Goal: Task Accomplishment & Management: Complete application form

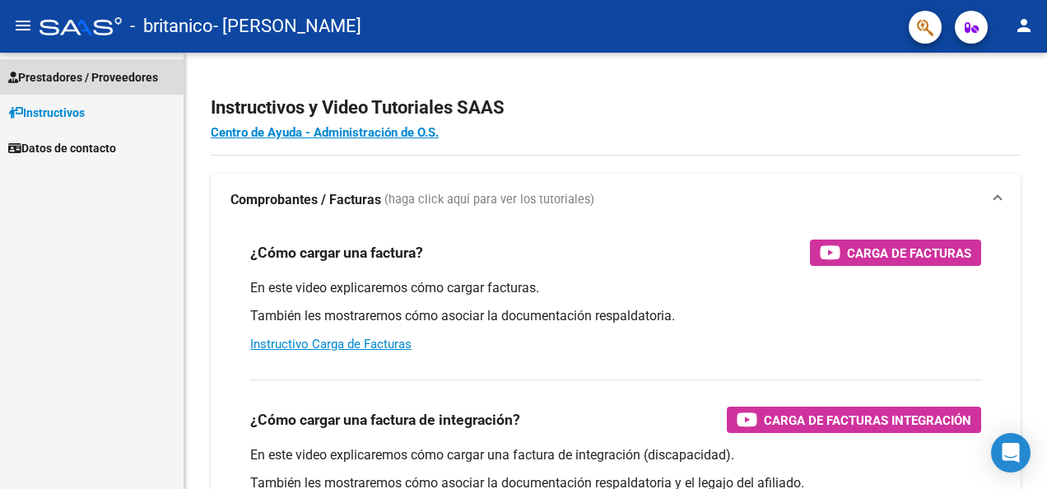
click at [101, 66] on link "Prestadores / Proveedores" at bounding box center [91, 76] width 183 height 35
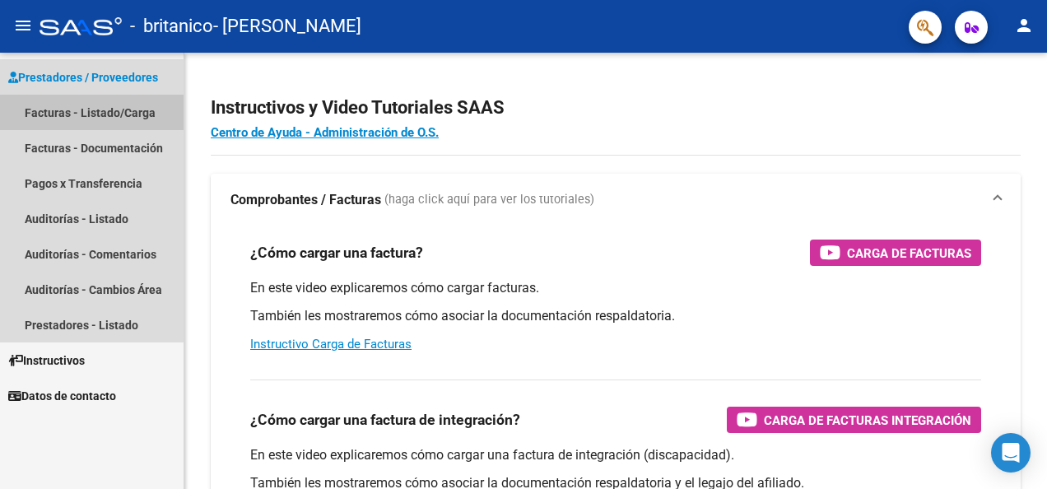
click at [100, 105] on link "Facturas - Listado/Carga" at bounding box center [91, 112] width 183 height 35
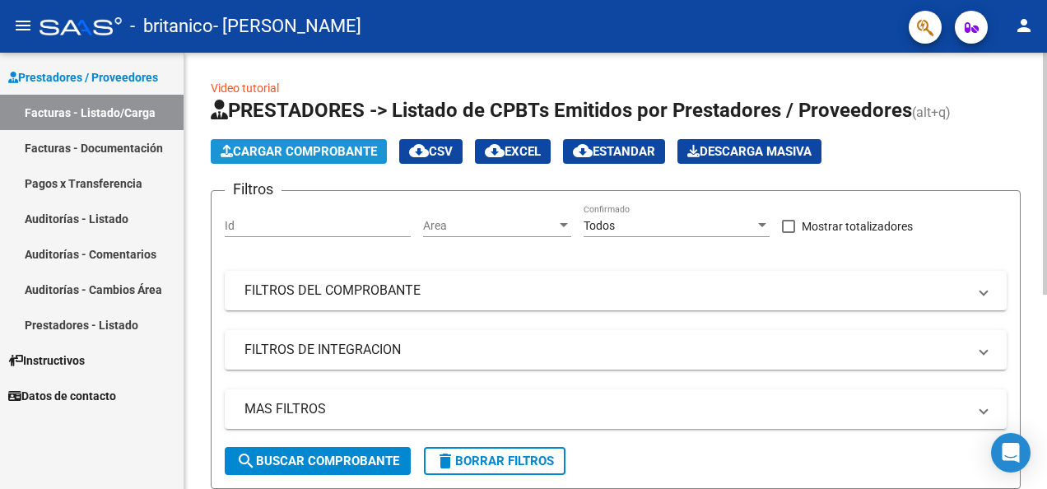
click at [290, 151] on span "Cargar Comprobante" at bounding box center [299, 151] width 156 height 15
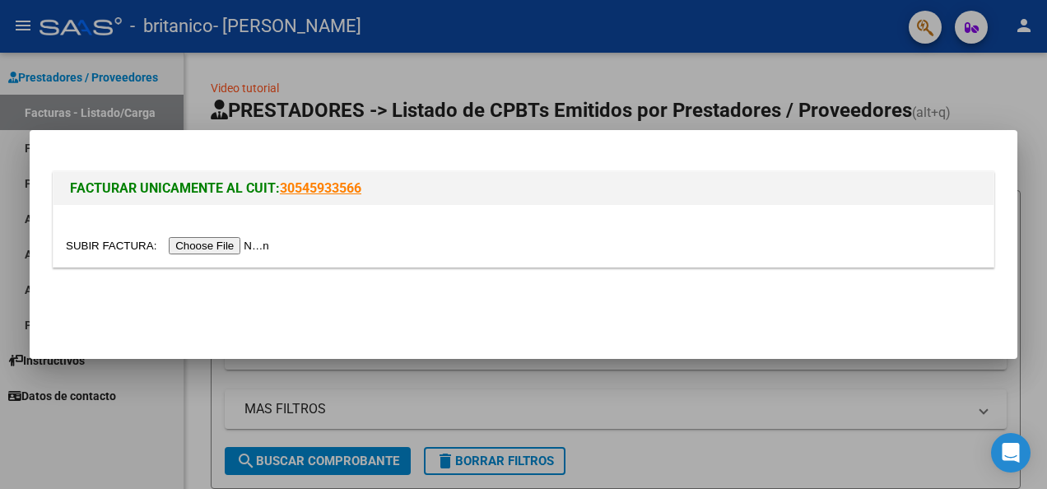
click at [222, 242] on input "file" at bounding box center [170, 245] width 208 height 17
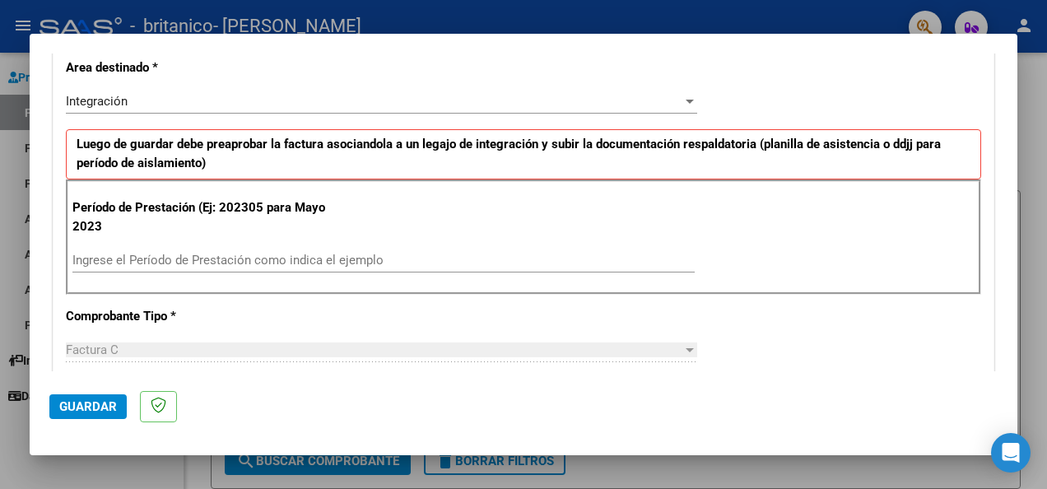
scroll to position [351, 0]
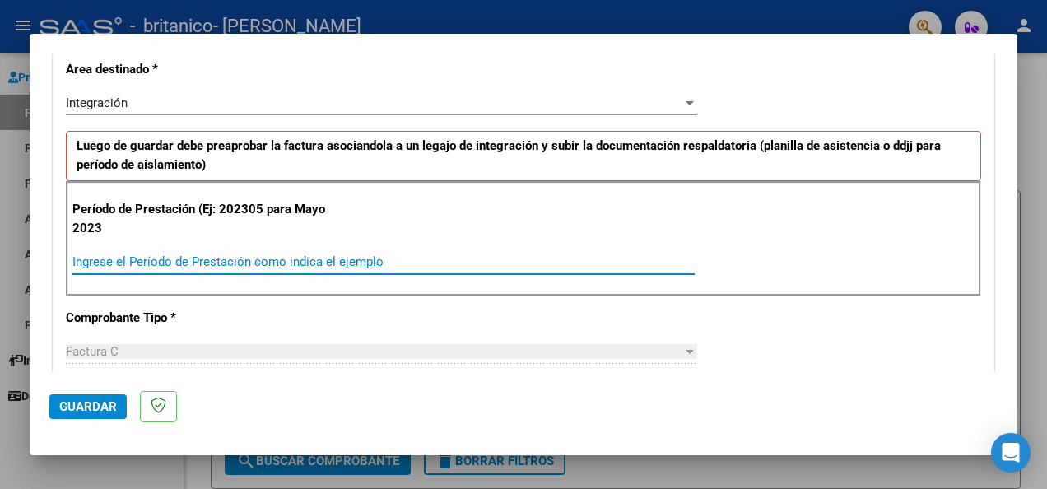
click at [316, 260] on input "Ingrese el Período de Prestación como indica el ejemplo" at bounding box center [383, 261] width 622 height 15
type input "202507"
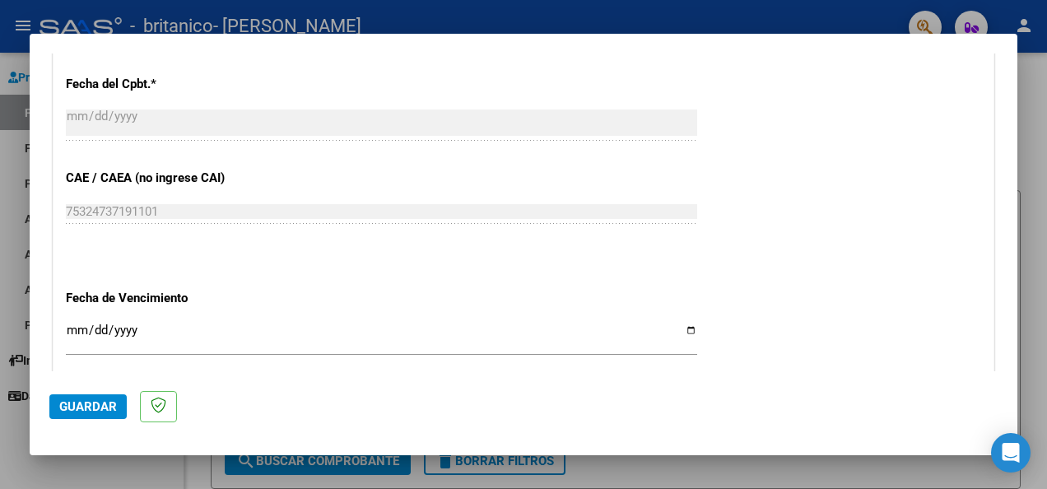
scroll to position [1145, 0]
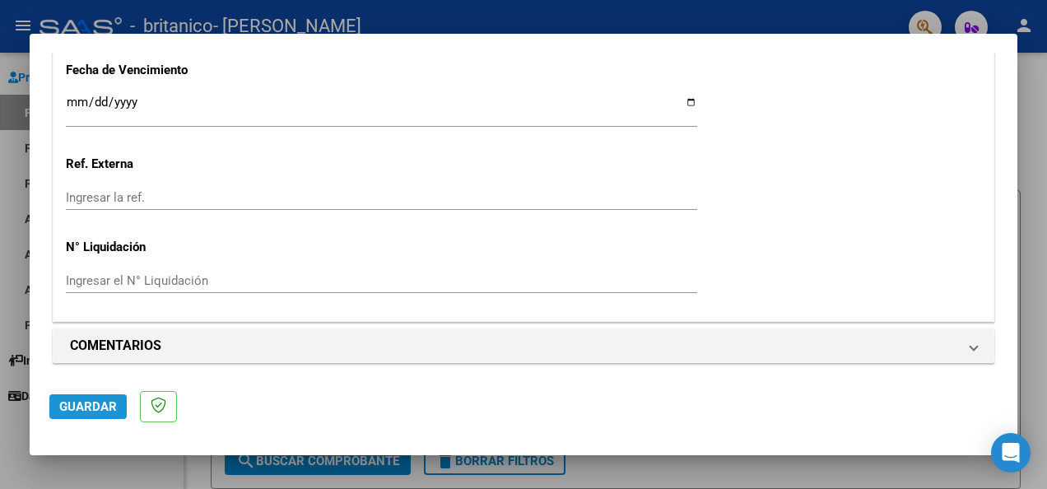
click at [92, 406] on span "Guardar" at bounding box center [88, 406] width 58 height 15
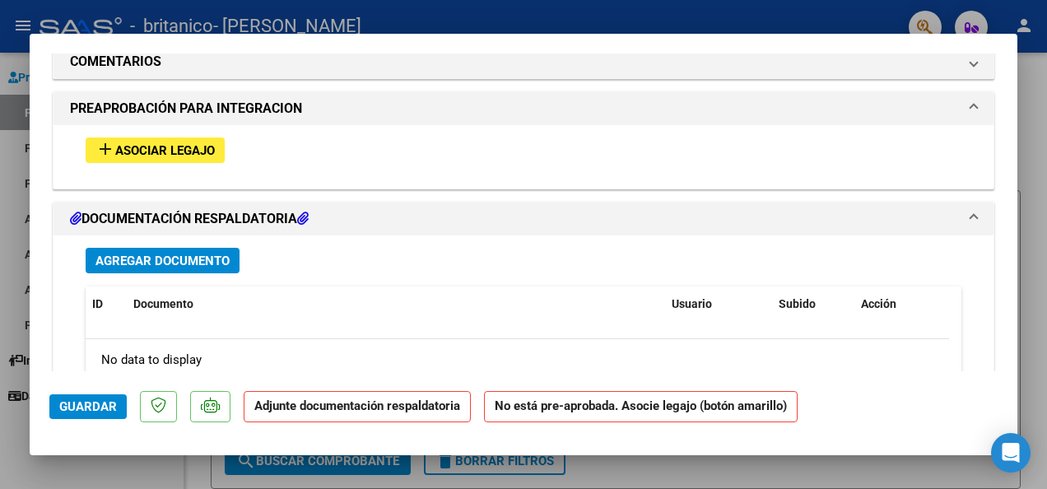
scroll to position [1419, 0]
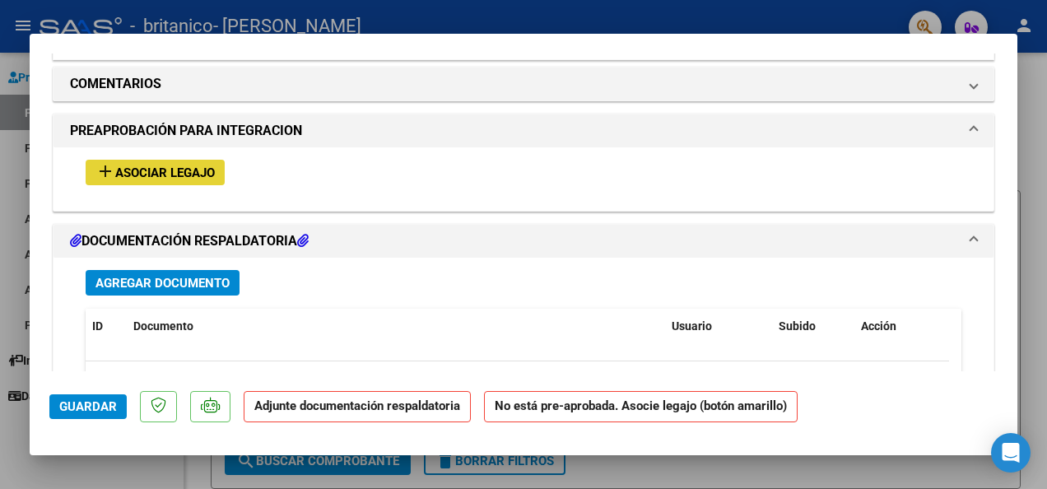
click at [191, 169] on span "Asociar Legajo" at bounding box center [165, 172] width 100 height 15
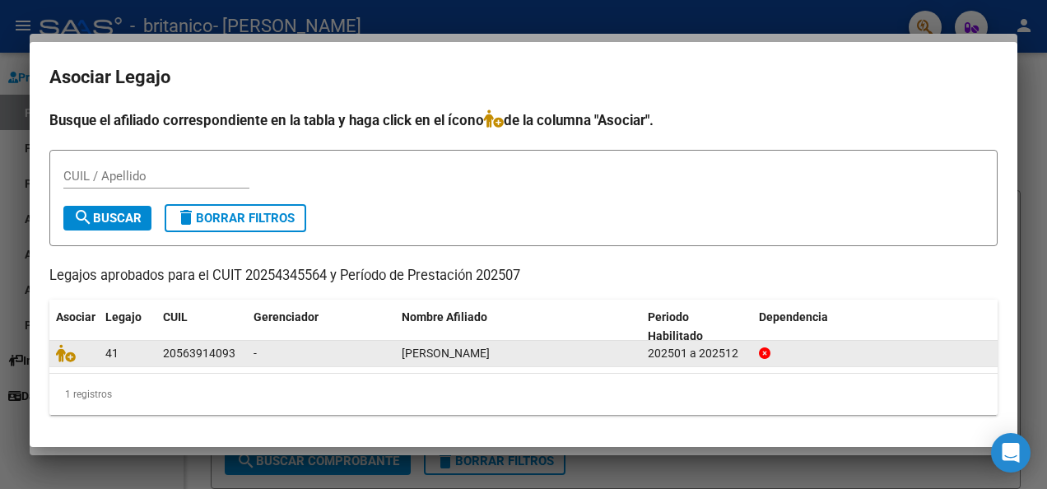
click at [447, 346] on span "[PERSON_NAME]" at bounding box center [446, 352] width 88 height 13
click at [71, 353] on icon at bounding box center [66, 353] width 20 height 18
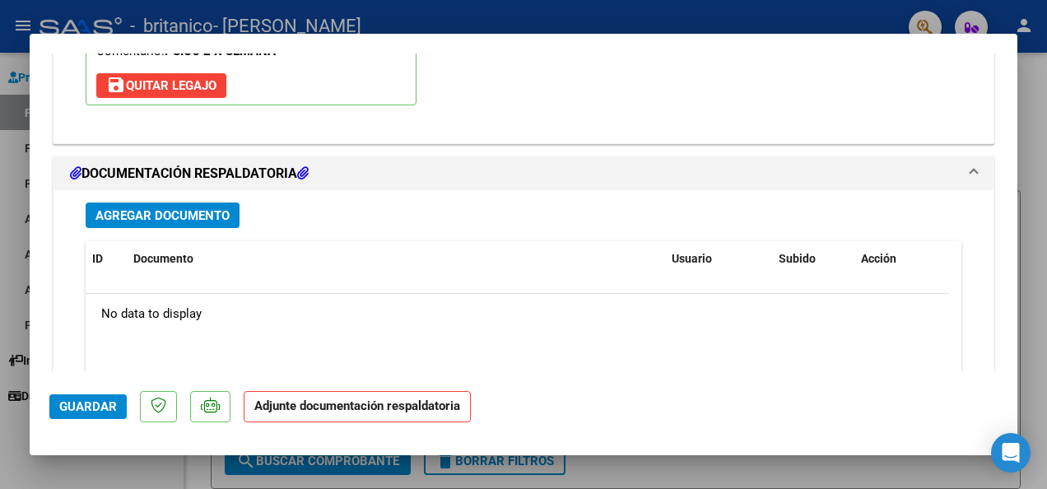
scroll to position [1745, 0]
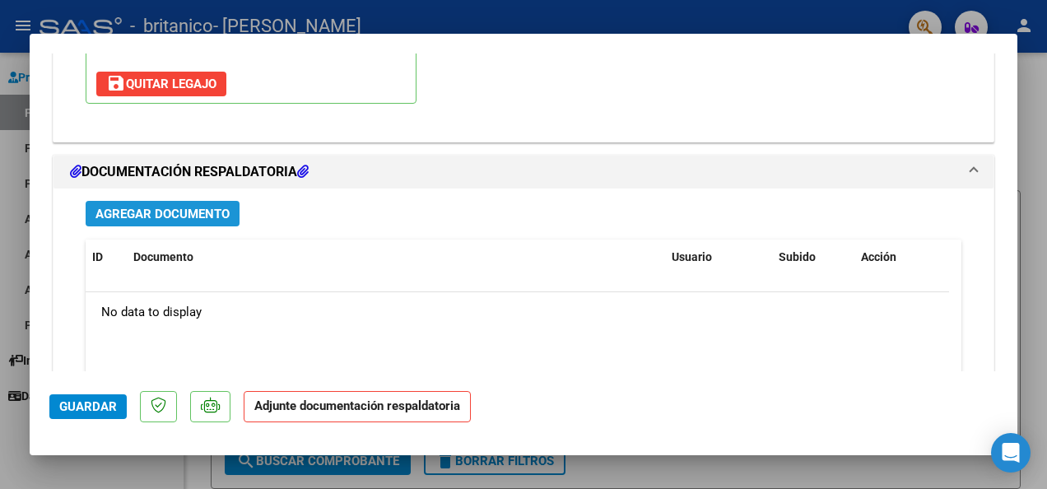
click at [201, 207] on span "Agregar Documento" at bounding box center [162, 214] width 134 height 15
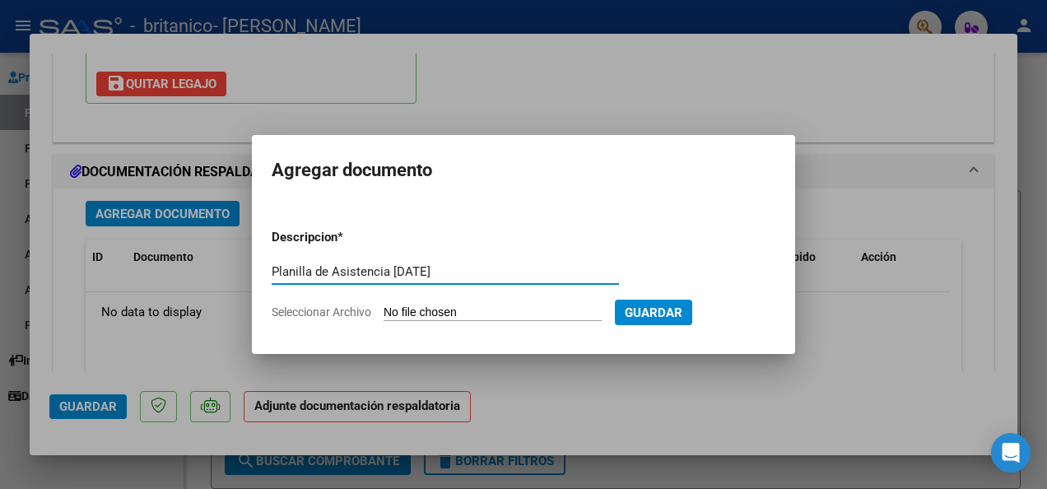
type input "Planilla de Asistencia [DATE]"
click at [401, 305] on input "Seleccionar Archivo" at bounding box center [492, 313] width 218 height 16
type input "C:\fakepath\20250810_113740.jpg"
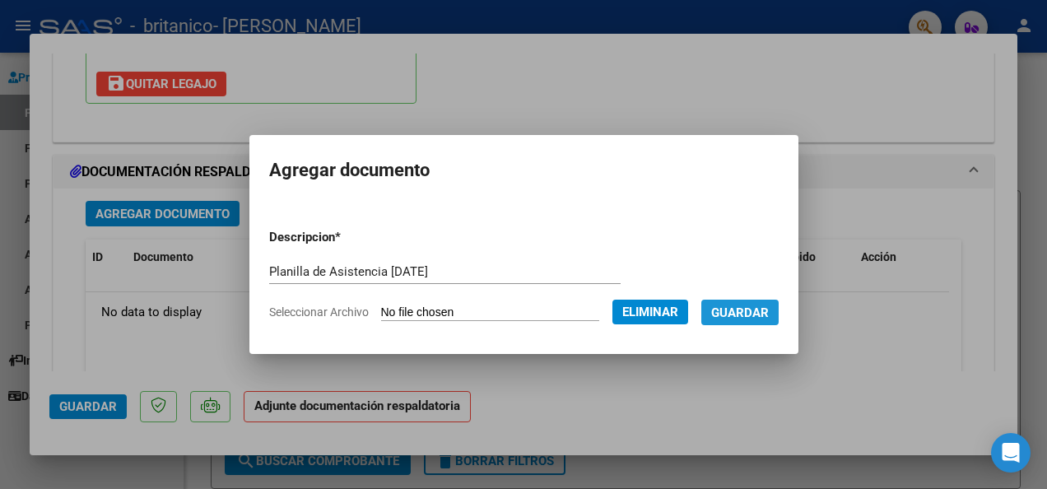
click at [750, 308] on span "Guardar" at bounding box center [740, 312] width 58 height 15
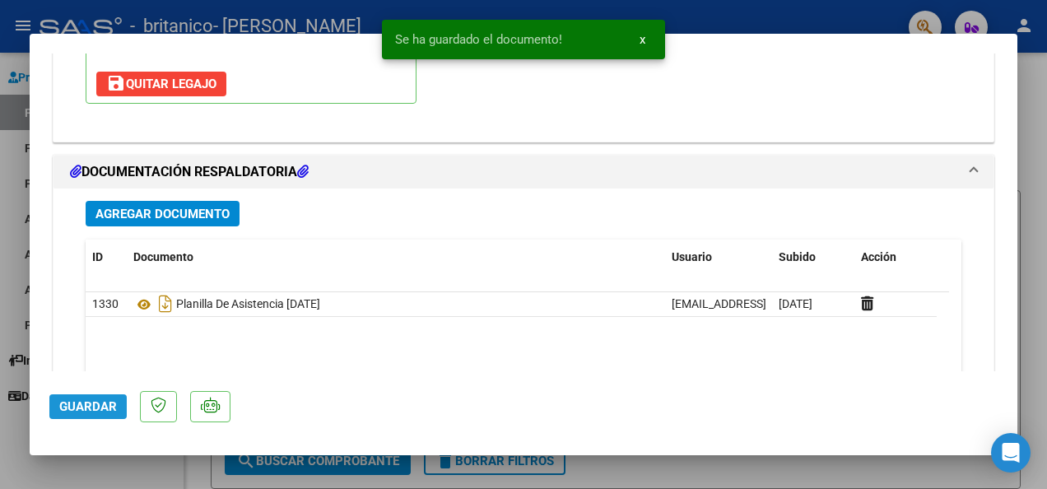
click at [94, 404] on span "Guardar" at bounding box center [88, 406] width 58 height 15
click at [646, 44] on button "x" at bounding box center [642, 40] width 32 height 30
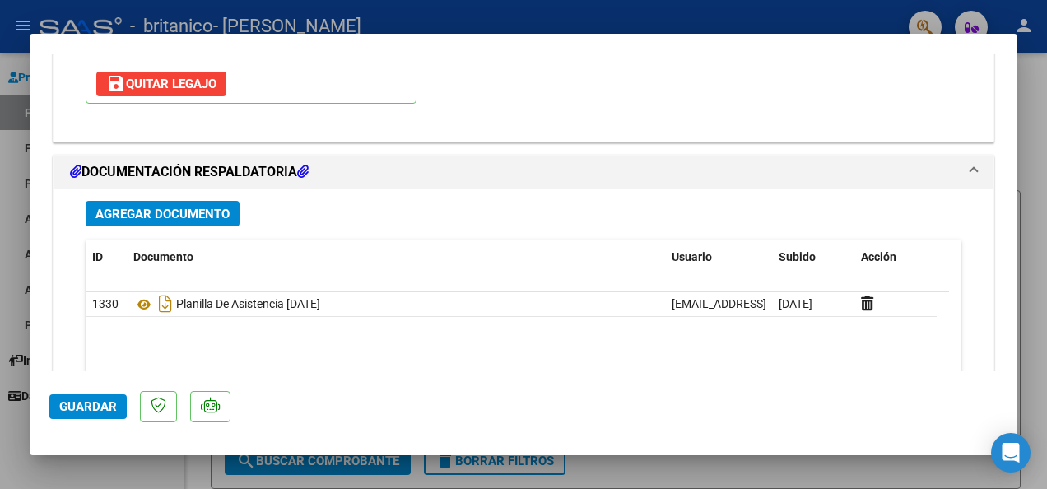
click at [886, 475] on div at bounding box center [523, 244] width 1047 height 489
type input "$ 0,00"
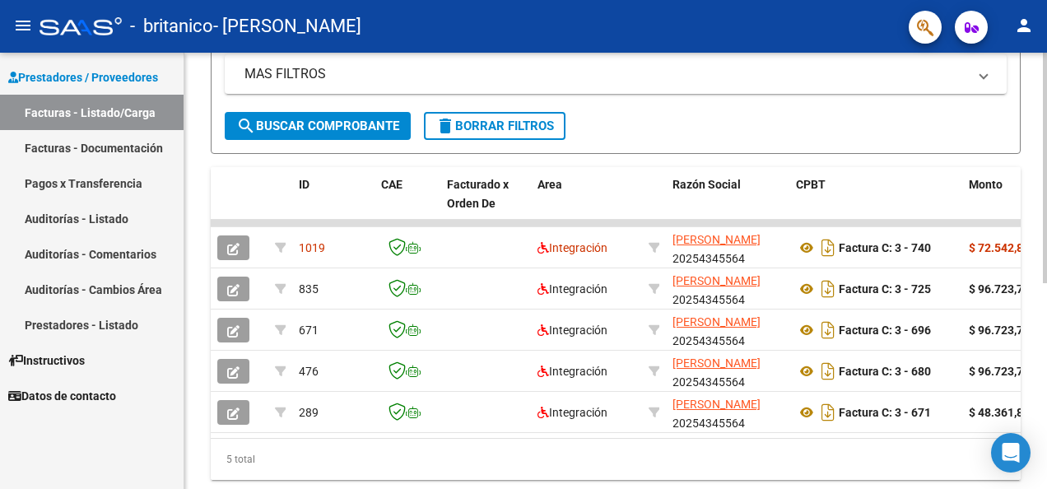
scroll to position [336, 0]
